Goal: Navigation & Orientation: Find specific page/section

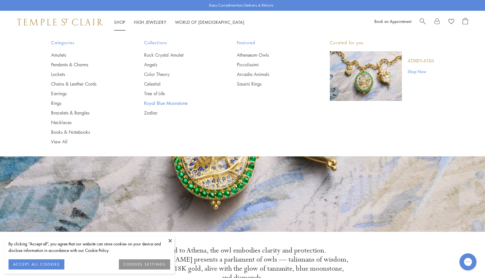
click at [166, 105] on link "Royal Blue Moonstone" at bounding box center [179, 103] width 70 height 6
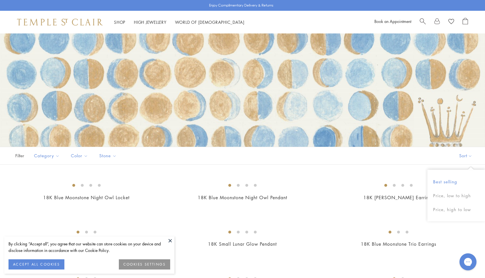
click at [445, 181] on button "Best selling" at bounding box center [456, 182] width 58 height 14
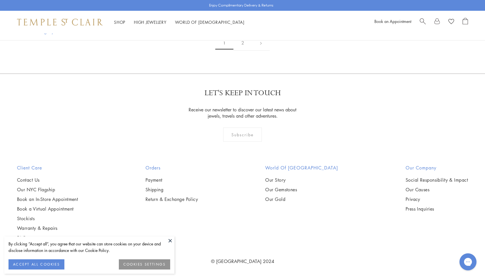
scroll to position [1696, 0]
